Goal: Find contact information: Find contact information

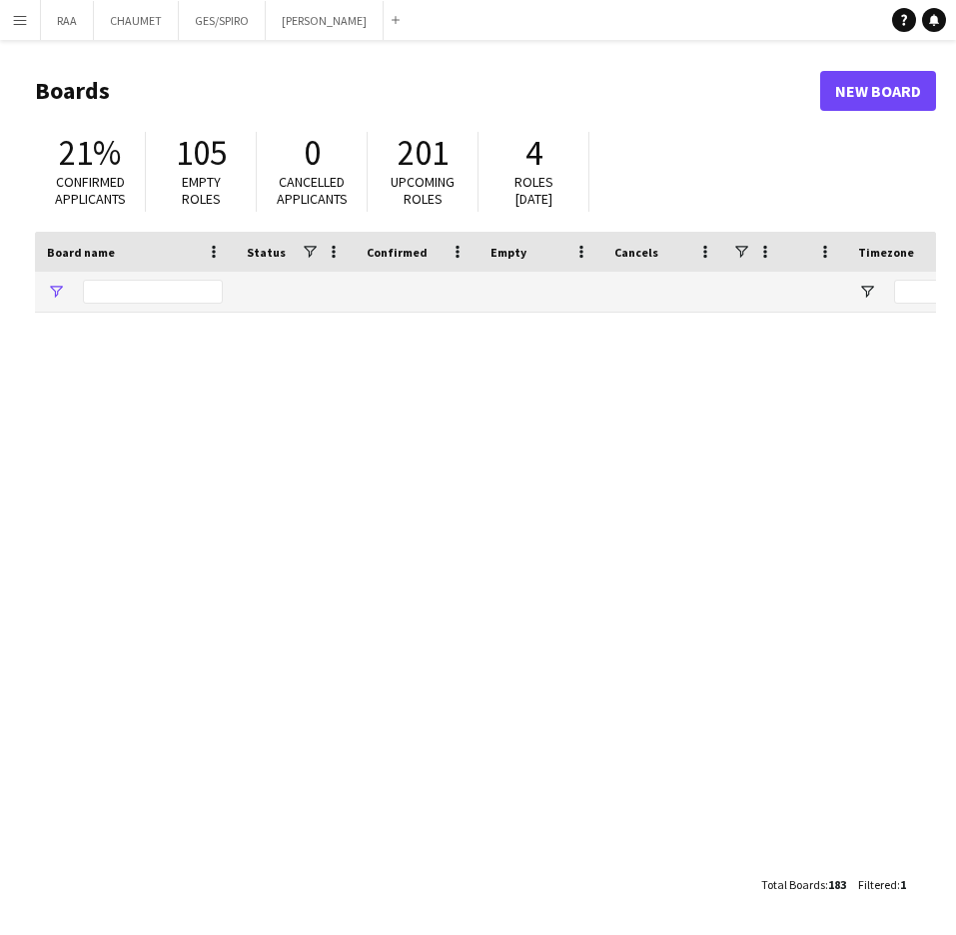
type input "**"
drag, startPoint x: 130, startPoint y: 279, endPoint x: 31, endPoint y: 287, distance: 99.2
click at [31, 287] on main "Boards New Board 21% Confirmed applicants 105 Empty roles 0 Cancelled applicant…" at bounding box center [478, 487] width 956 height 894
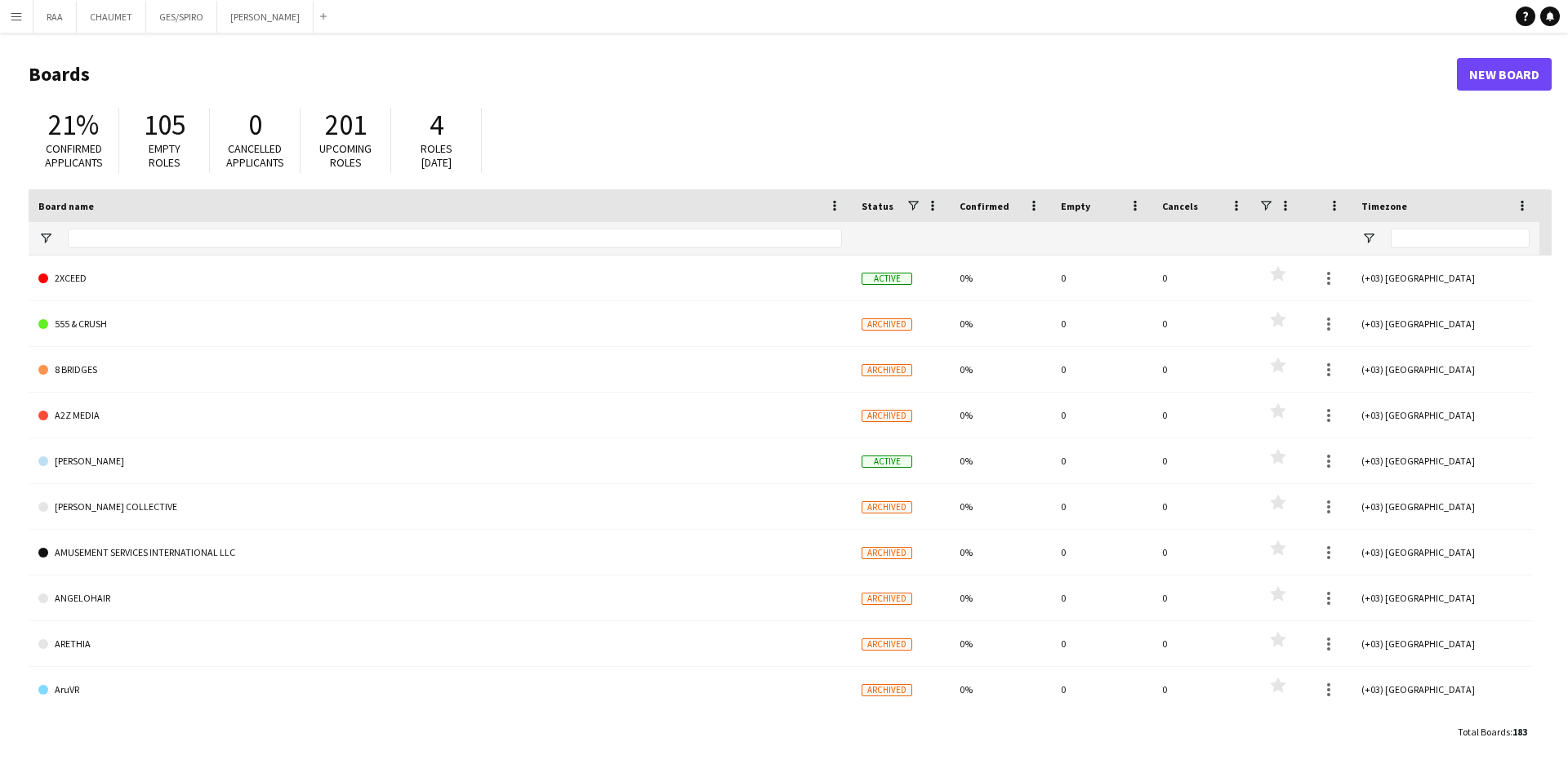
click at [14, 18] on app-icon "Menu" at bounding box center [16, 16] width 13 height 13
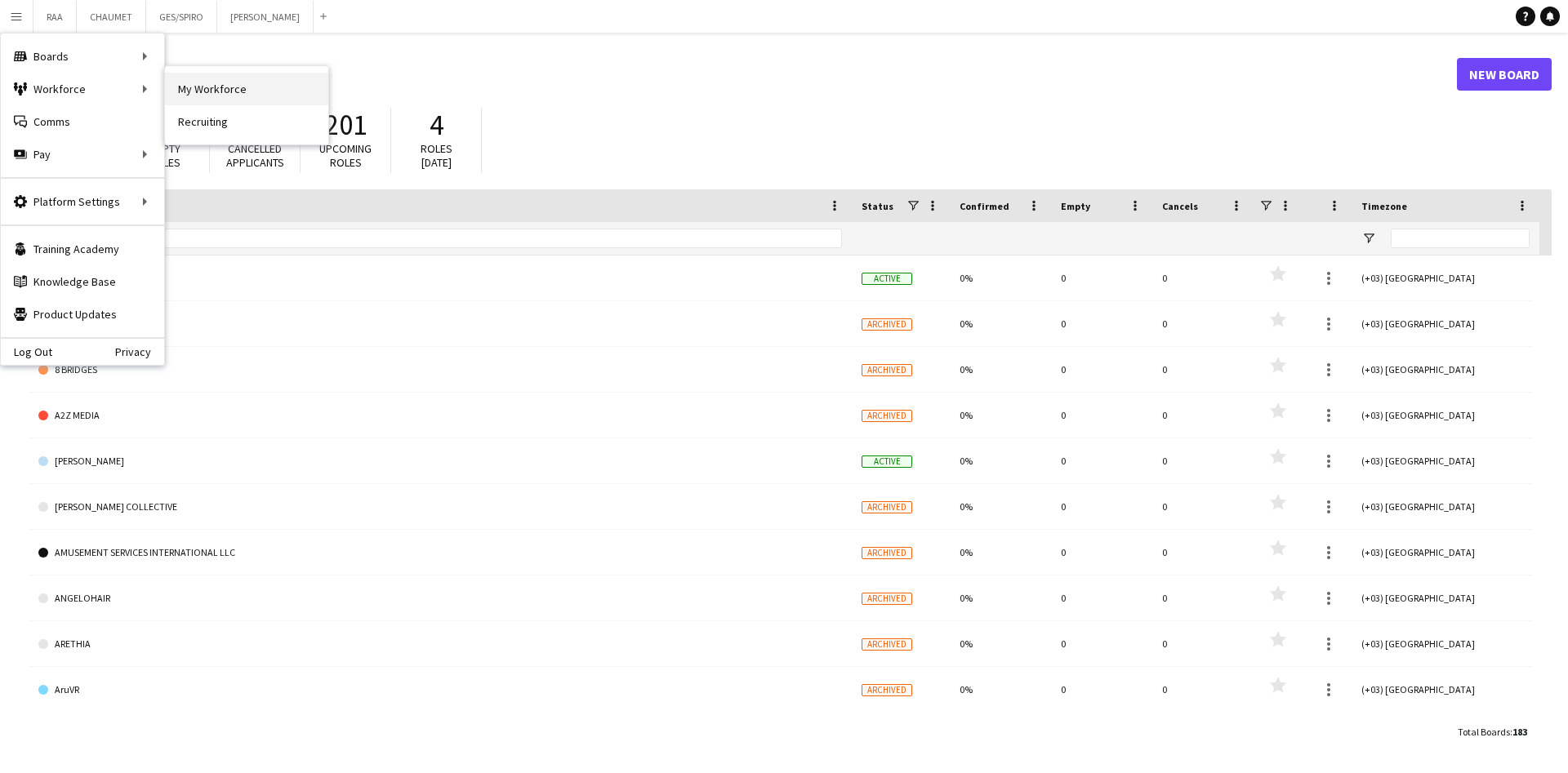
click at [214, 83] on link "My Workforce" at bounding box center [247, 89] width 164 height 33
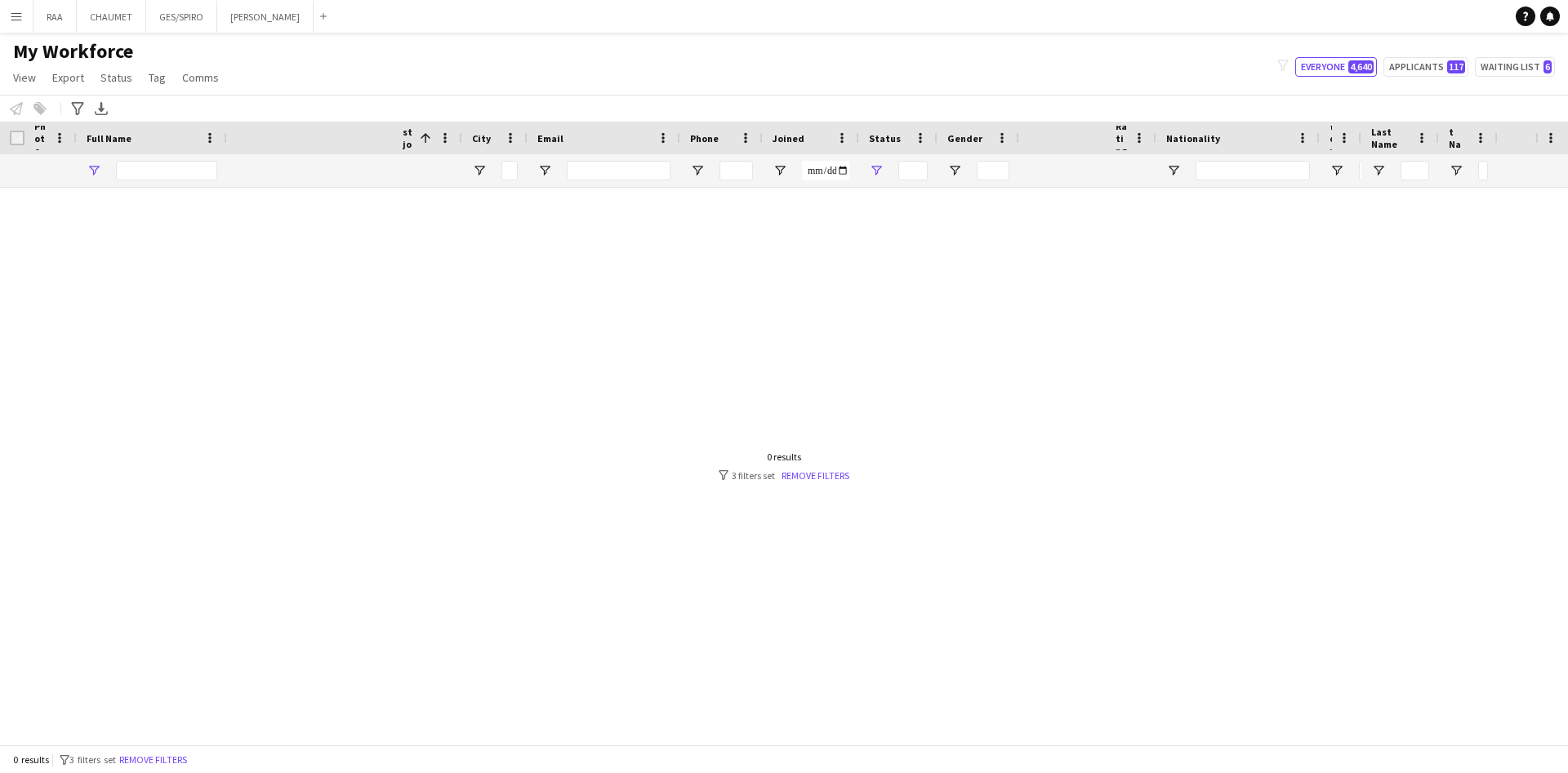
type input "****"
type input "**********"
type input "***"
click at [317, 14] on button "Add" at bounding box center [324, 16] width 13 height 13
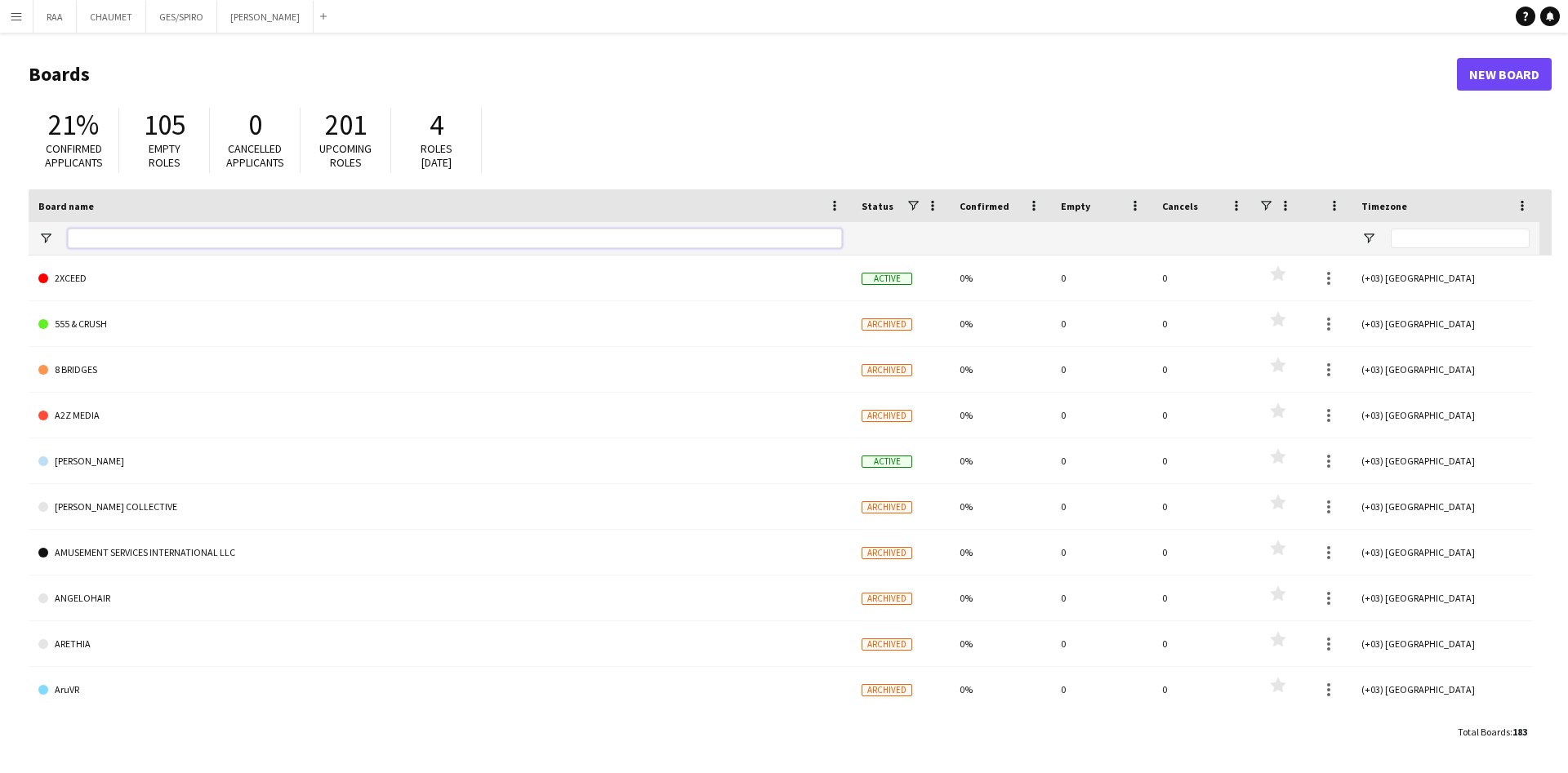
click at [120, 237] on input "Board name Filter Input" at bounding box center [455, 239] width 774 height 20
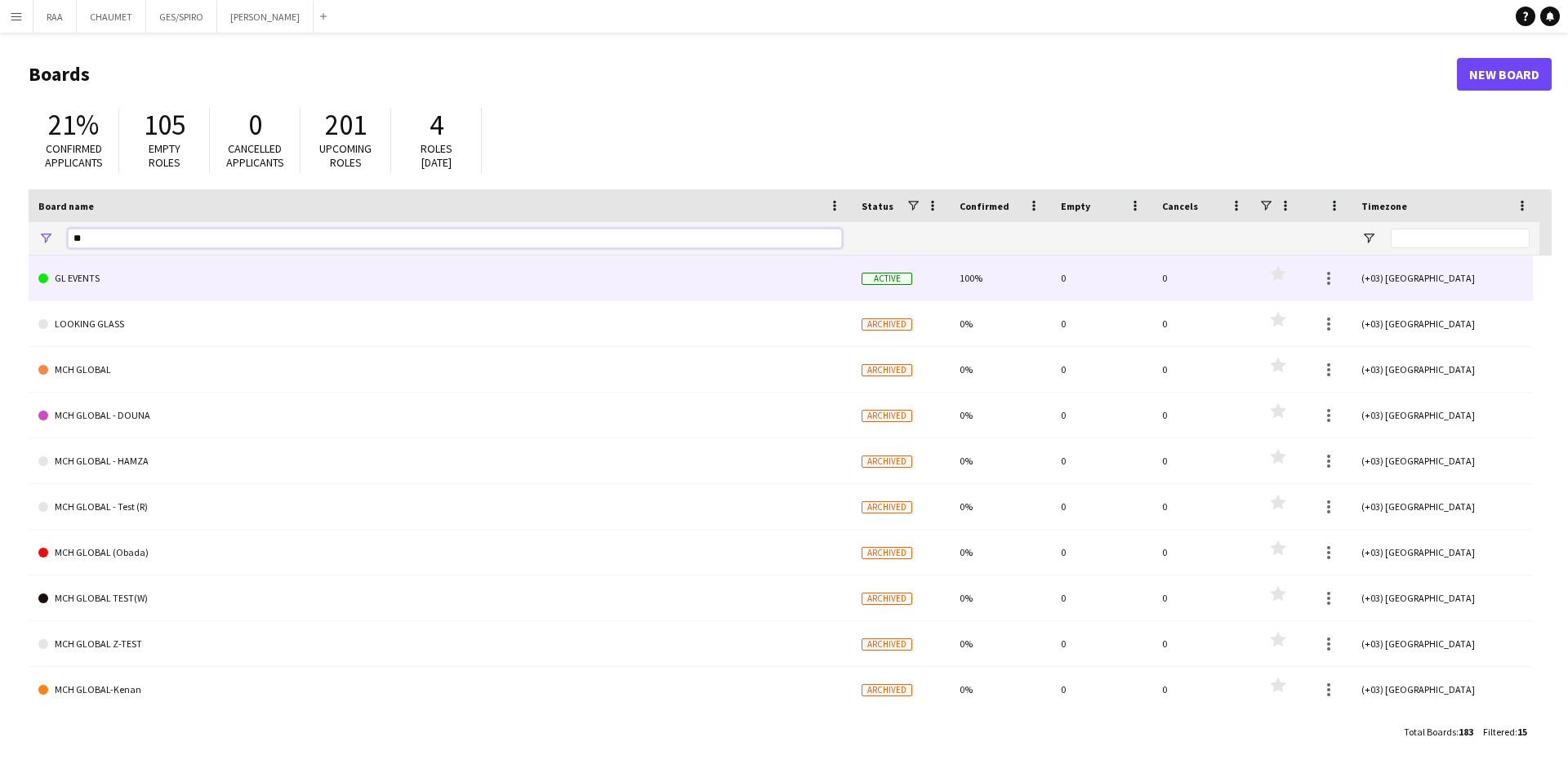
type input "**"
click at [102, 274] on link "GL EVENTS" at bounding box center [440, 279] width 804 height 46
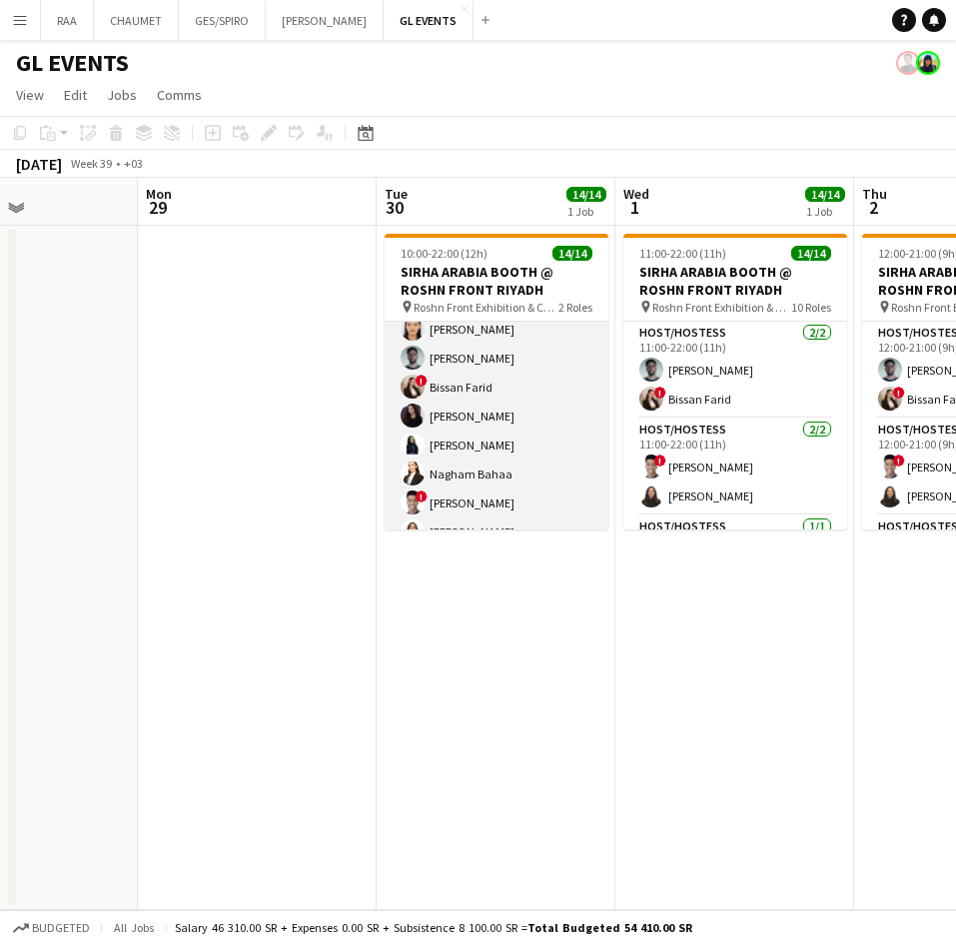
scroll to position [276, 0]
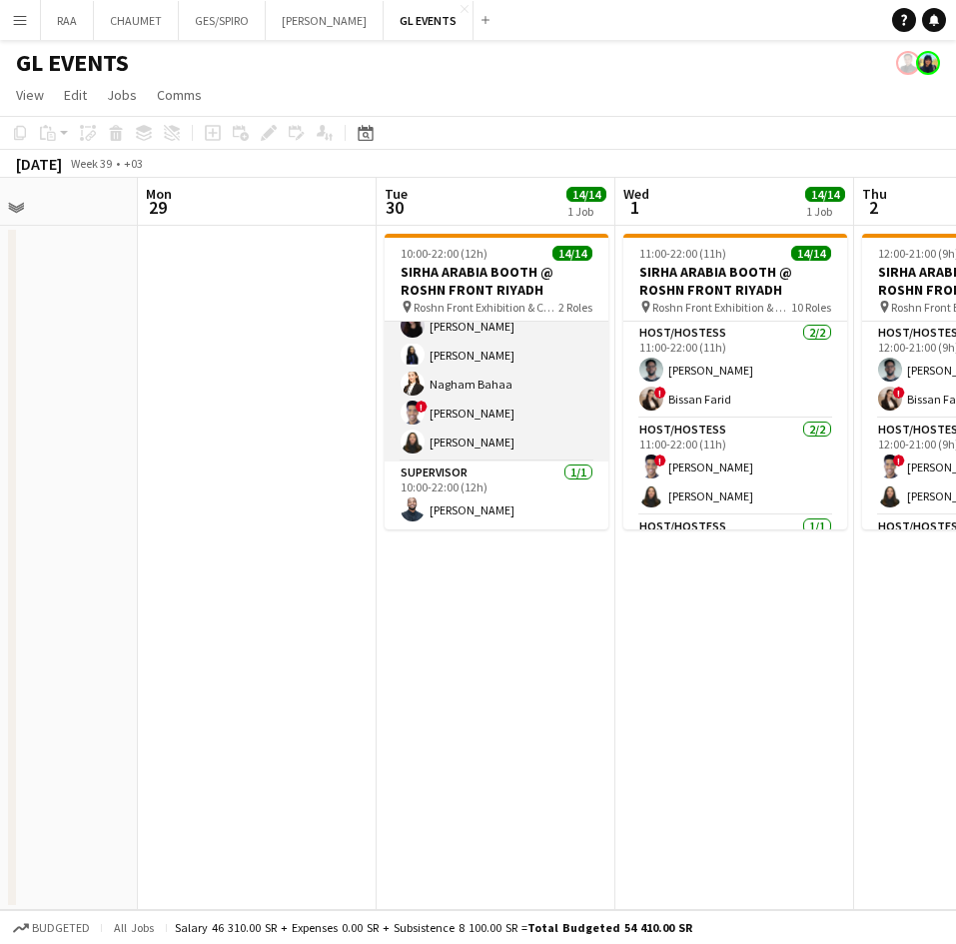
click at [515, 383] on app-card-role "Host/Hostess 13/13 10:00-22:00 (12h) ! [PERSON_NAME] [PERSON_NAME] [PERSON_NAME…" at bounding box center [497, 253] width 224 height 415
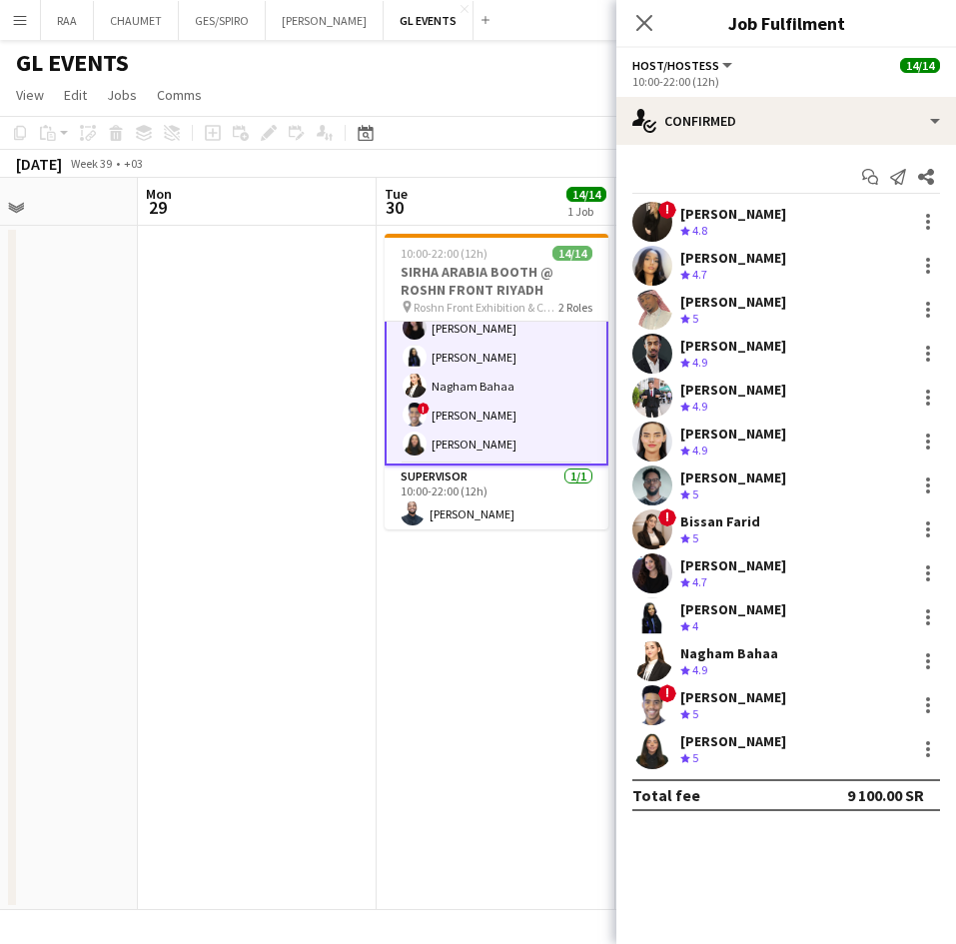
scroll to position [278, 0]
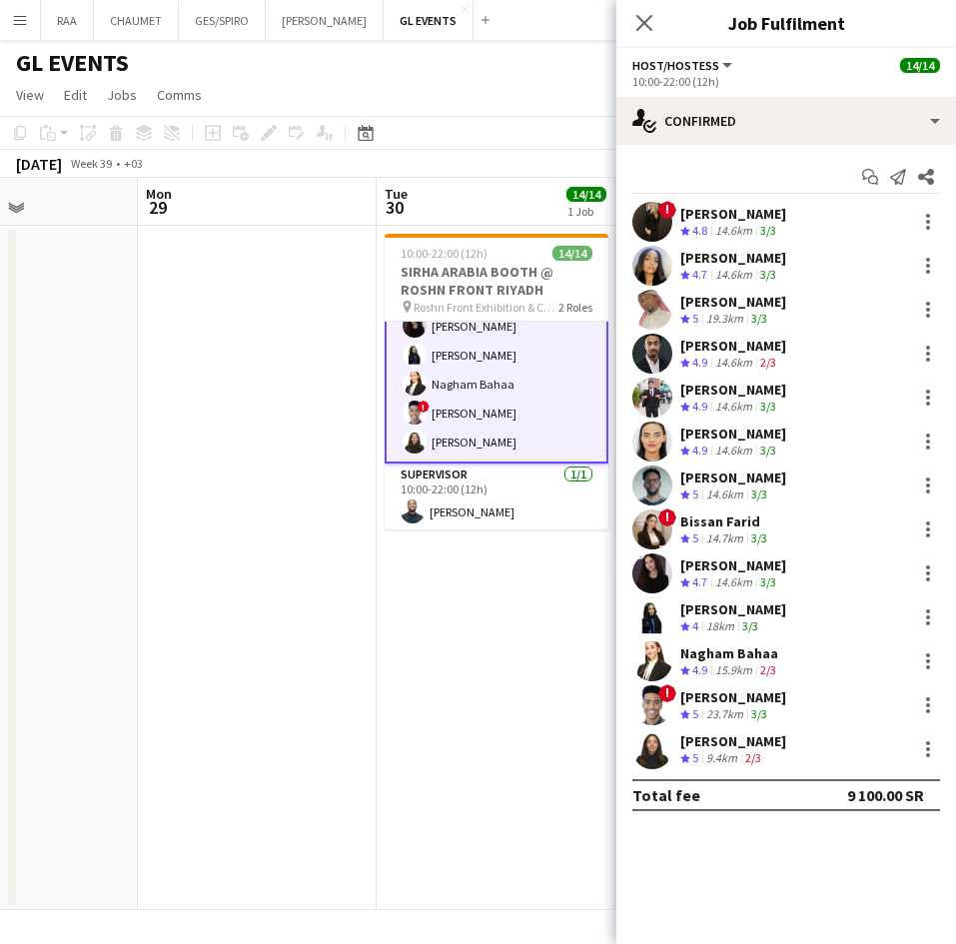
click at [732, 491] on div "14.6km" at bounding box center [724, 494] width 45 height 17
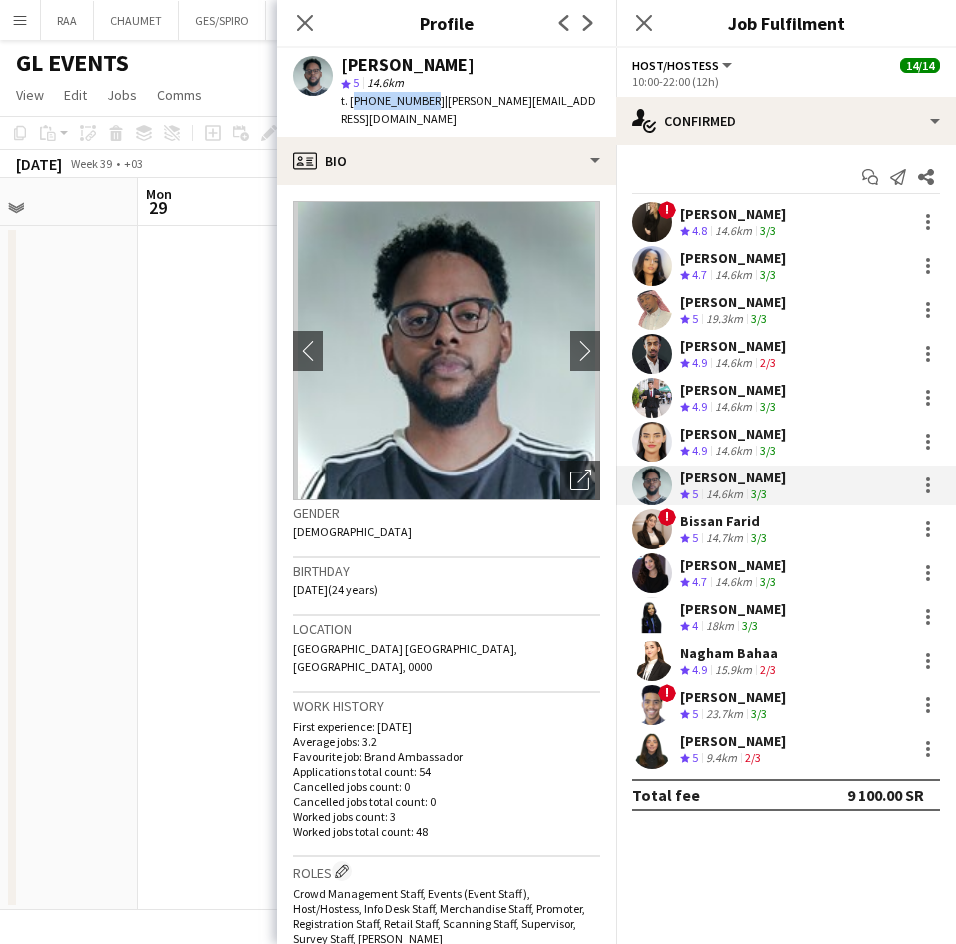
drag, startPoint x: 424, startPoint y: 100, endPoint x: 351, endPoint y: 104, distance: 74.0
click at [351, 104] on span "t. [PHONE_NUMBER]" at bounding box center [393, 100] width 104 height 15
click at [392, 98] on span "t. [PHONE_NUMBER]" at bounding box center [393, 100] width 104 height 15
click at [754, 613] on div "[PERSON_NAME]" at bounding box center [733, 609] width 106 height 18
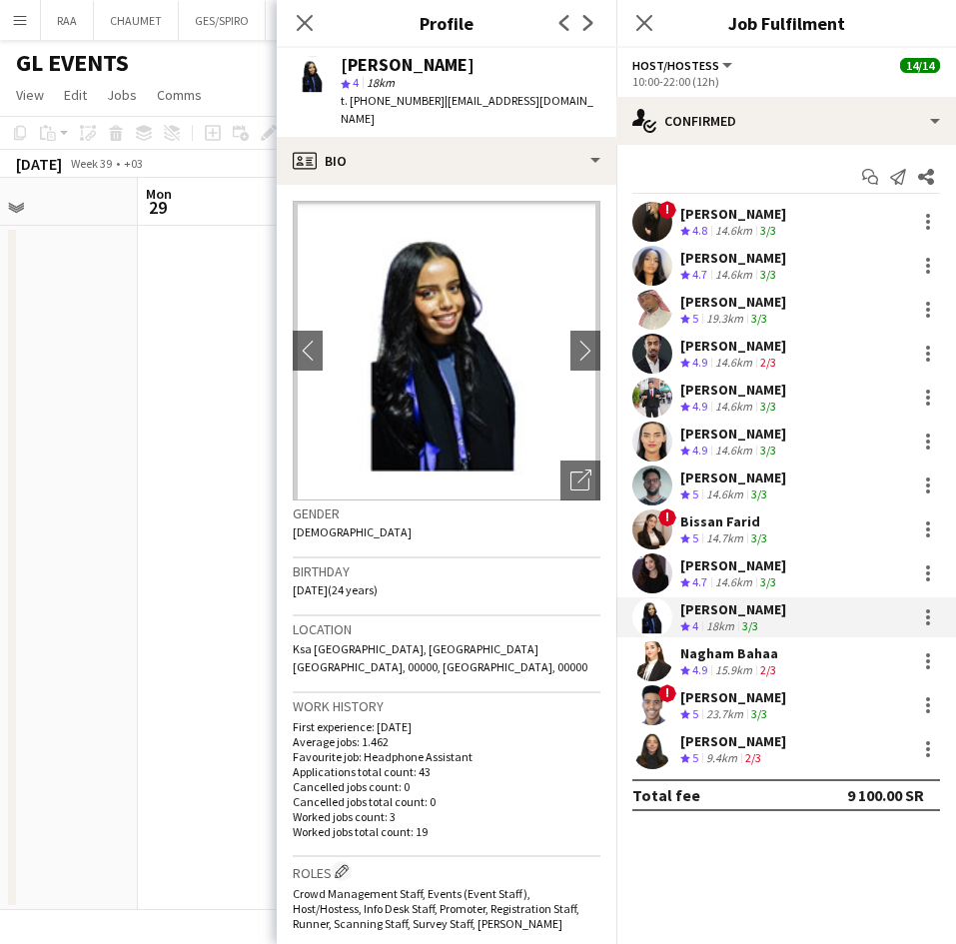
click at [391, 103] on span "t. [PHONE_NUMBER]" at bounding box center [393, 100] width 104 height 15
copy span "966536997556"
click at [743, 667] on div "15.9km" at bounding box center [733, 670] width 45 height 17
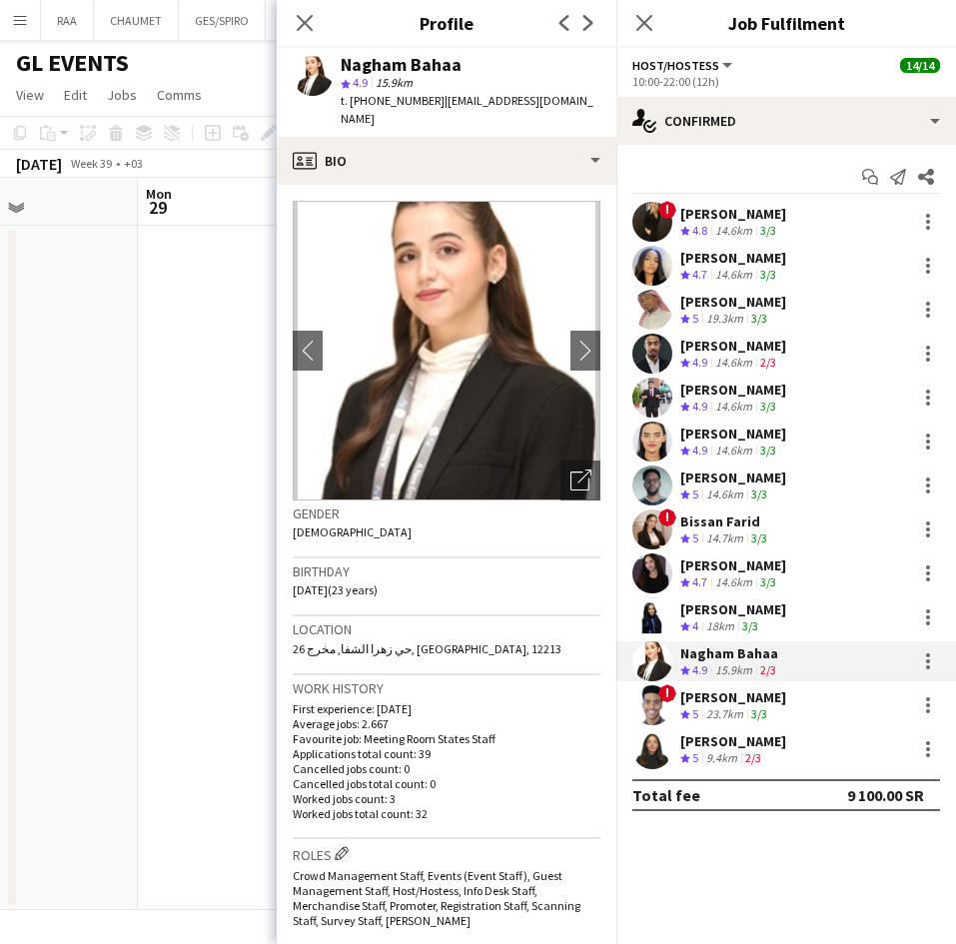
click at [384, 107] on span "t. [PHONE_NUMBER]" at bounding box center [393, 100] width 104 height 15
copy span "966590096595"
click at [761, 757] on app-skills-label "2/3" at bounding box center [753, 757] width 16 height 15
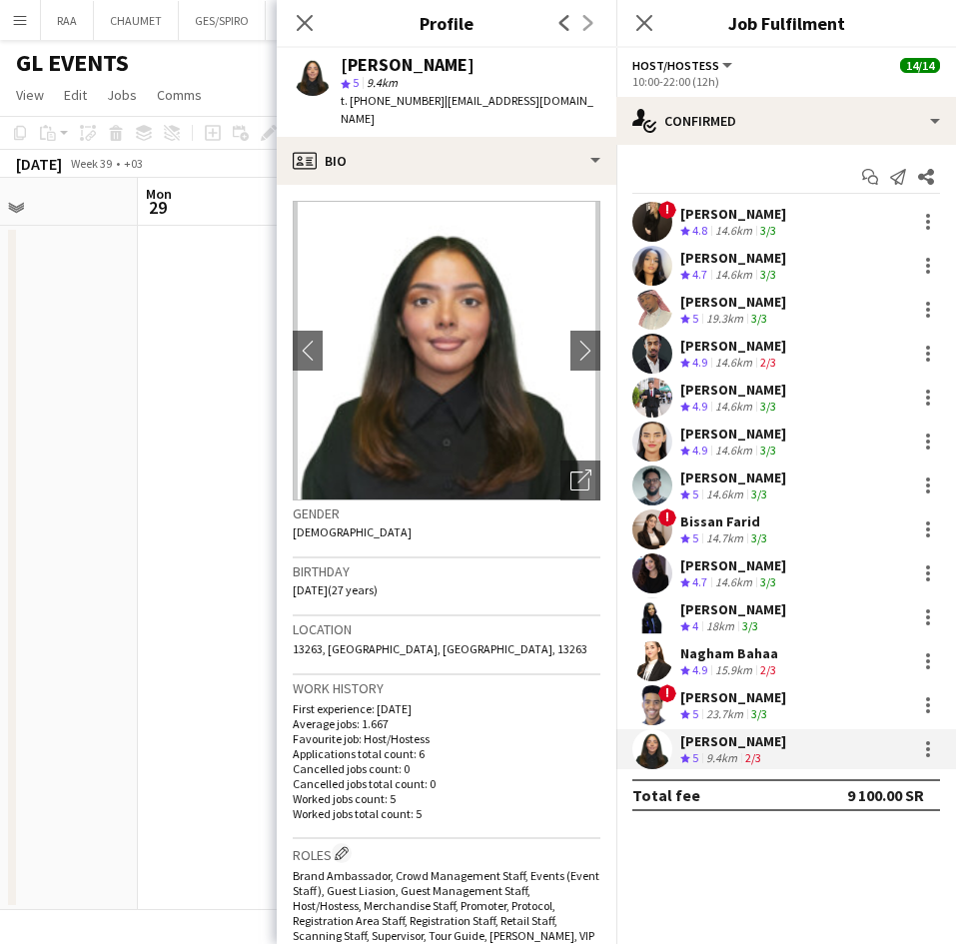
click at [393, 111] on div "[PERSON_NAME] star 5 9.4km t. [PHONE_NUMBER] | [EMAIL_ADDRESS][DOMAIN_NAME]" at bounding box center [447, 92] width 340 height 89
copy span "966540789630"
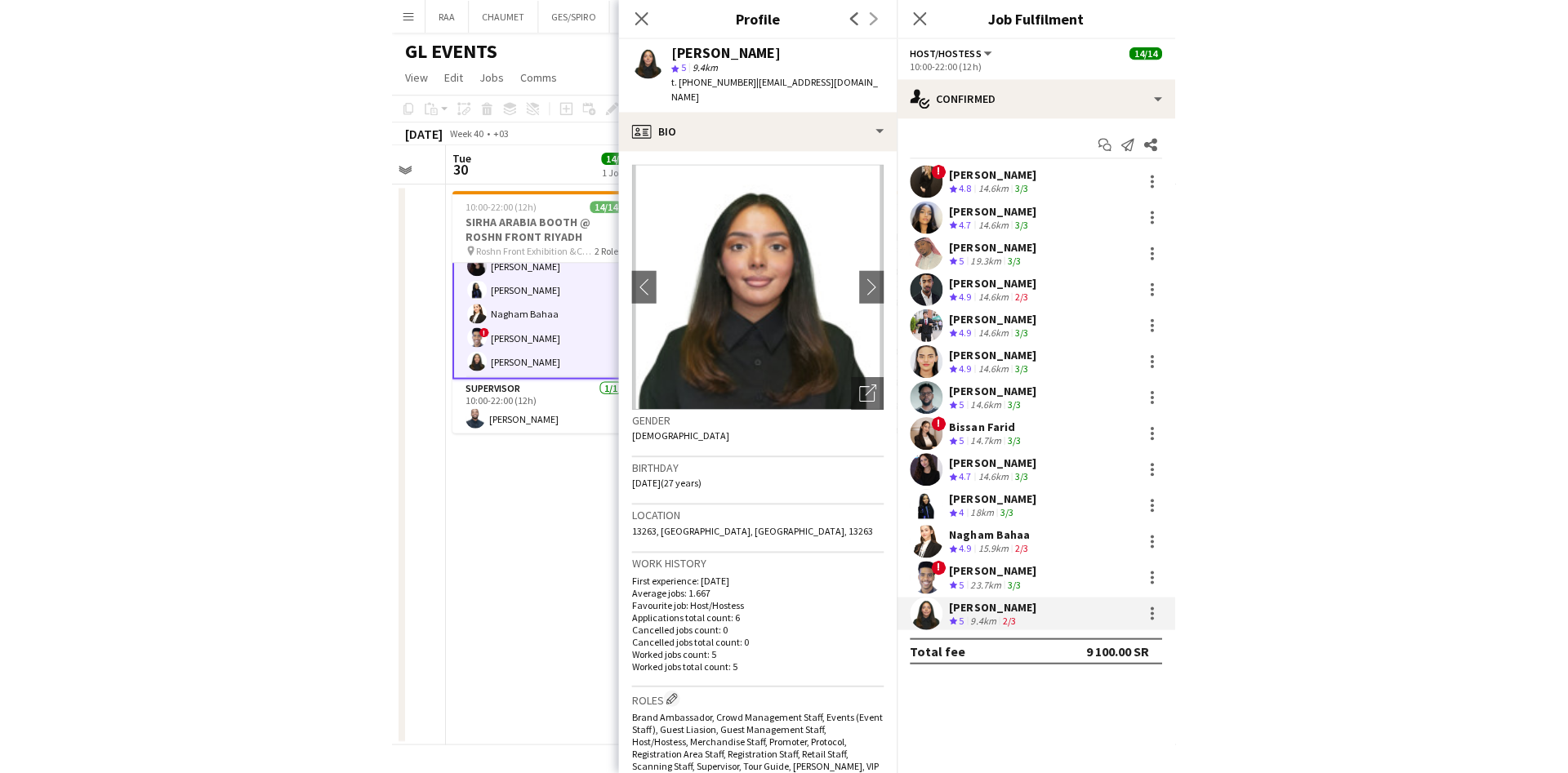
scroll to position [0, 337]
